Goal: Find specific page/section: Find specific page/section

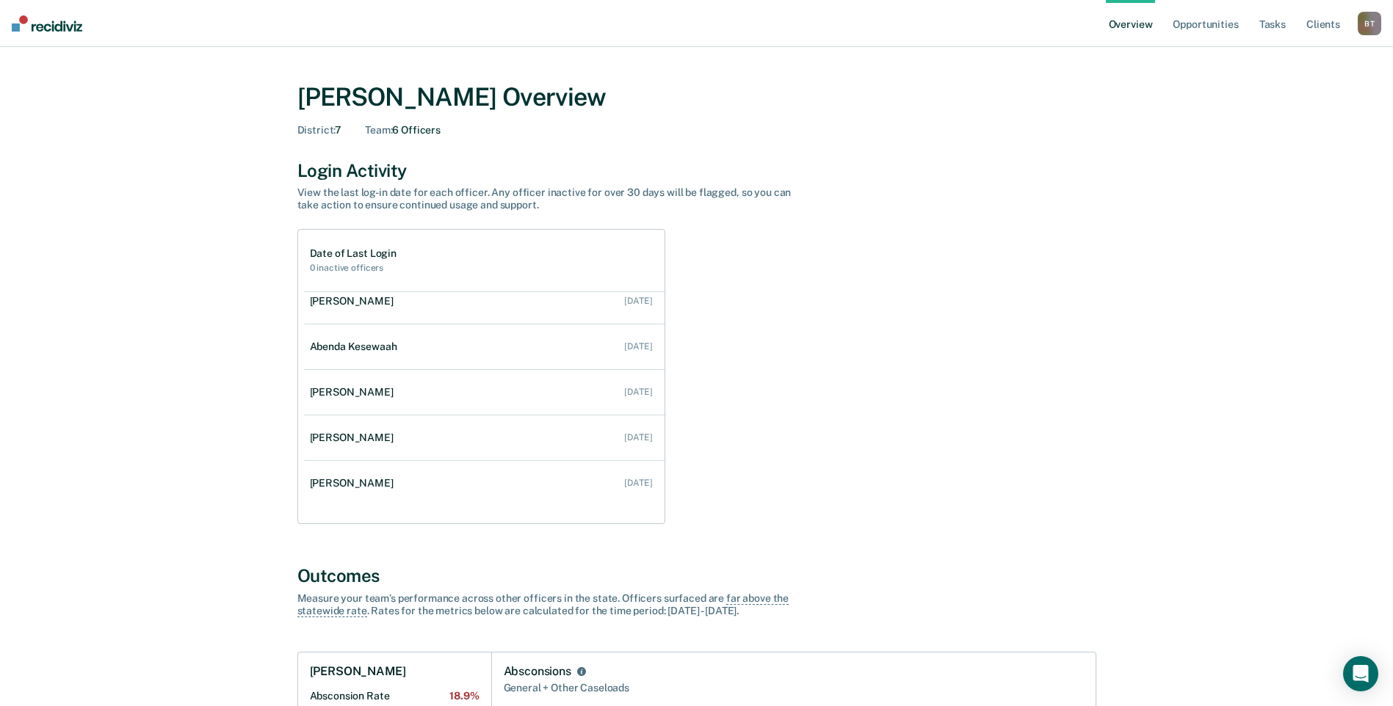
click at [1134, 26] on link "Overview" at bounding box center [1131, 23] width 50 height 47
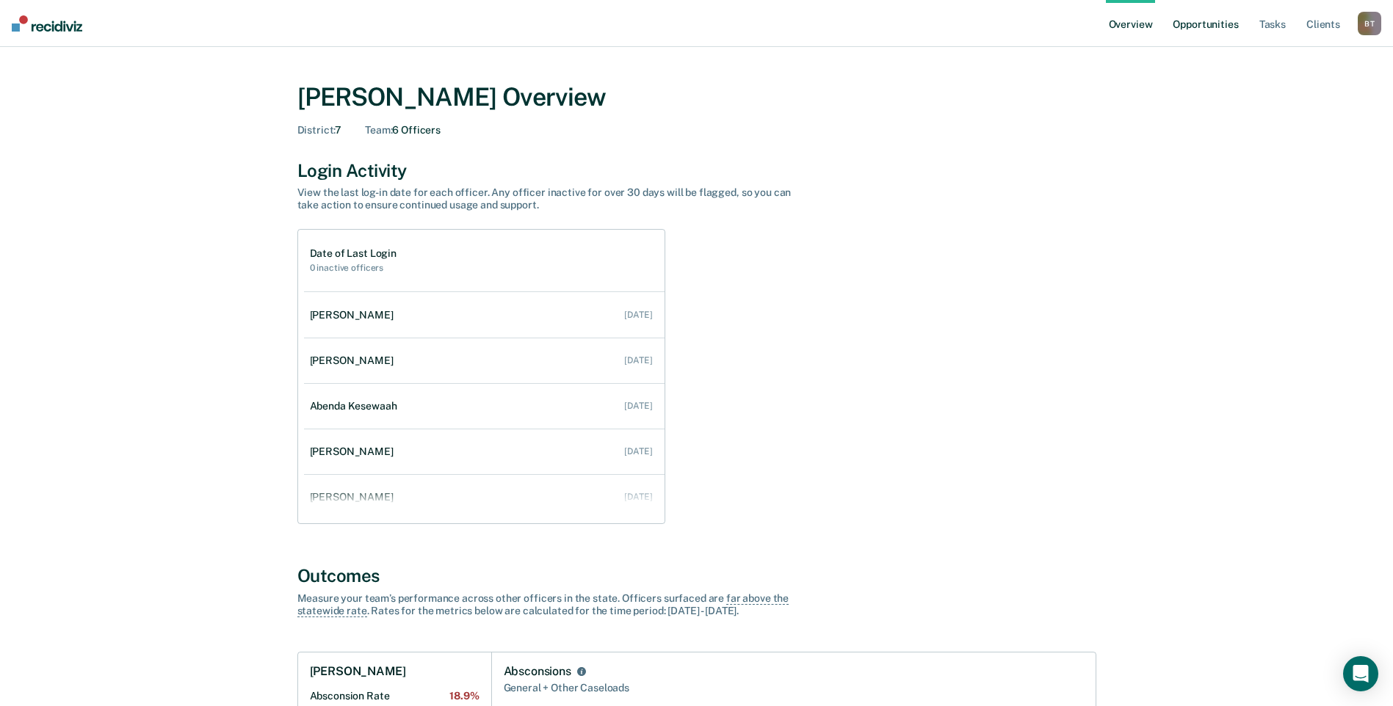
click at [1192, 28] on link "Opportunities" at bounding box center [1205, 23] width 71 height 47
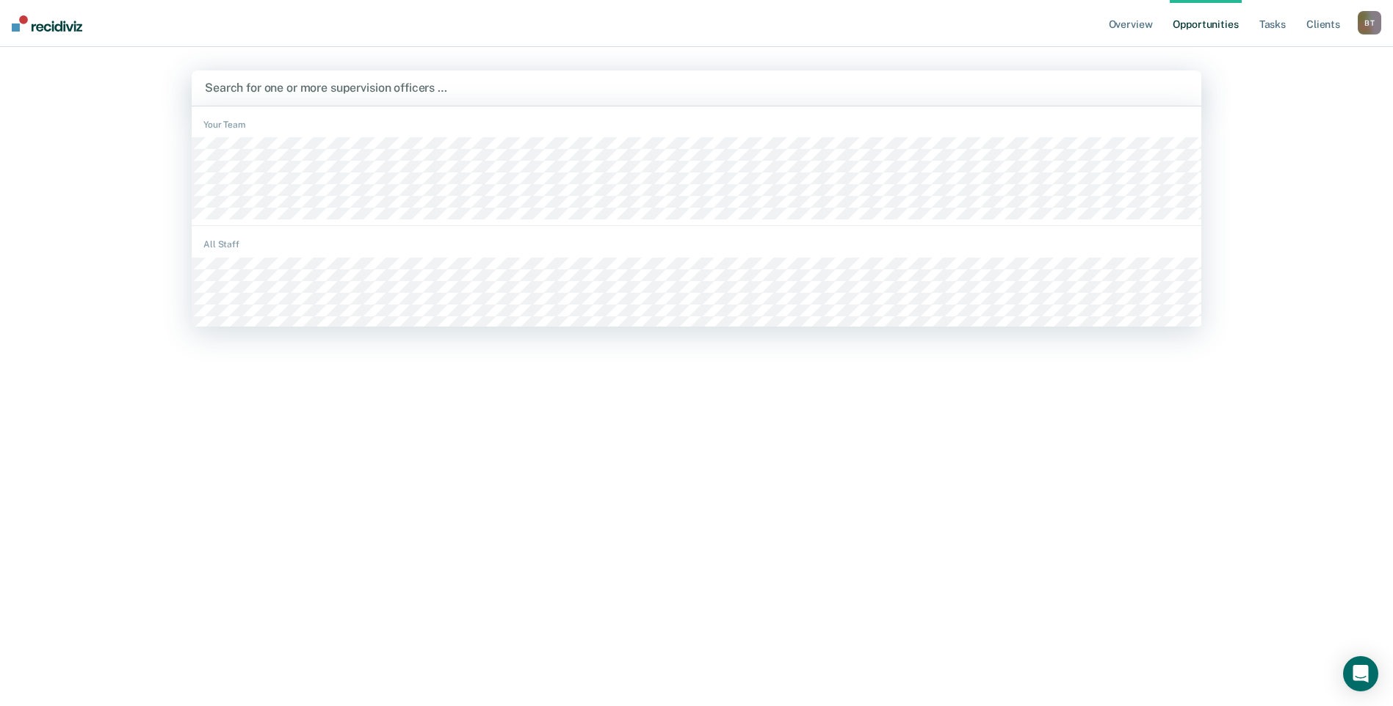
click at [319, 88] on div at bounding box center [696, 87] width 983 height 17
